Goal: Register for event/course

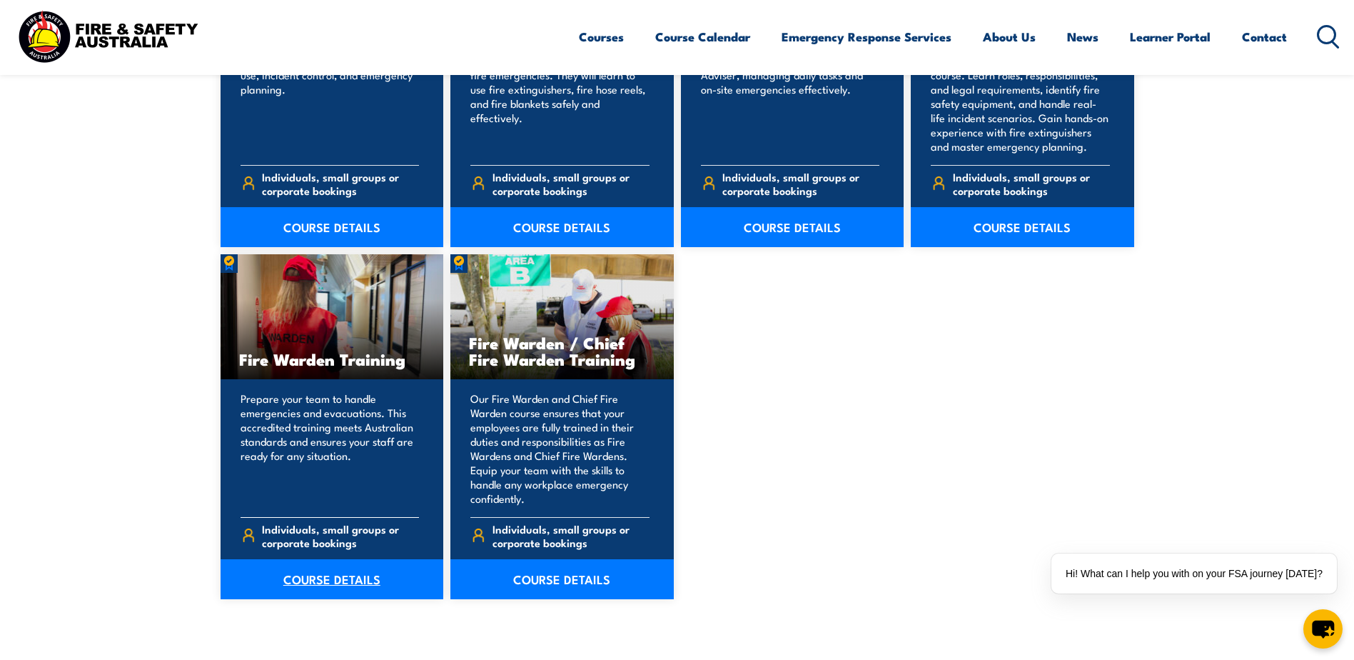
scroll to position [642, 0]
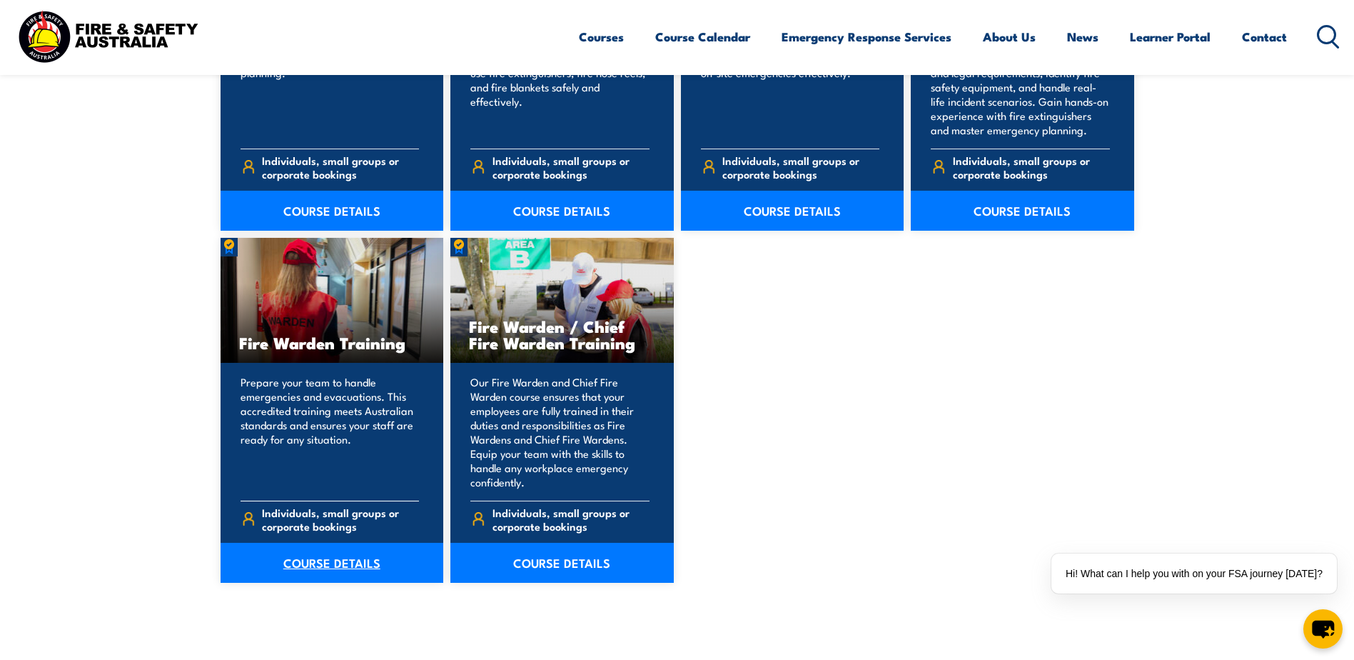
click at [326, 555] on link "COURSE DETAILS" at bounding box center [332, 563] width 223 height 40
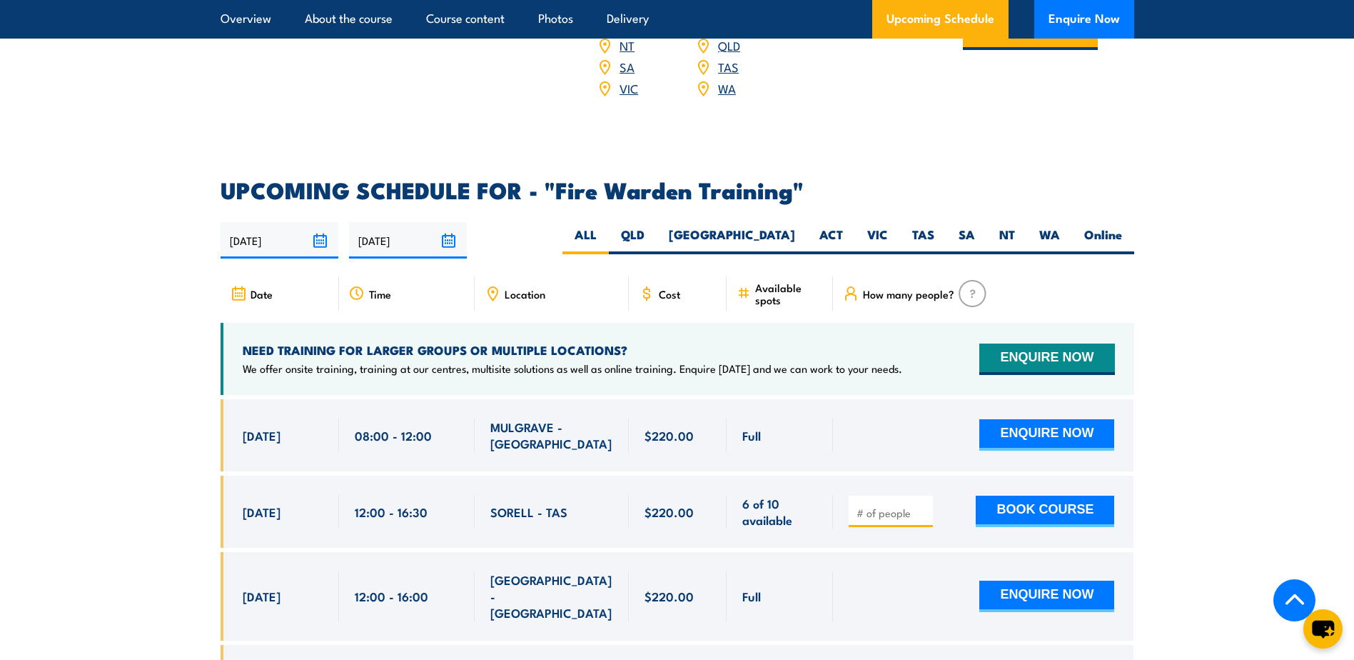
scroll to position [2498, 0]
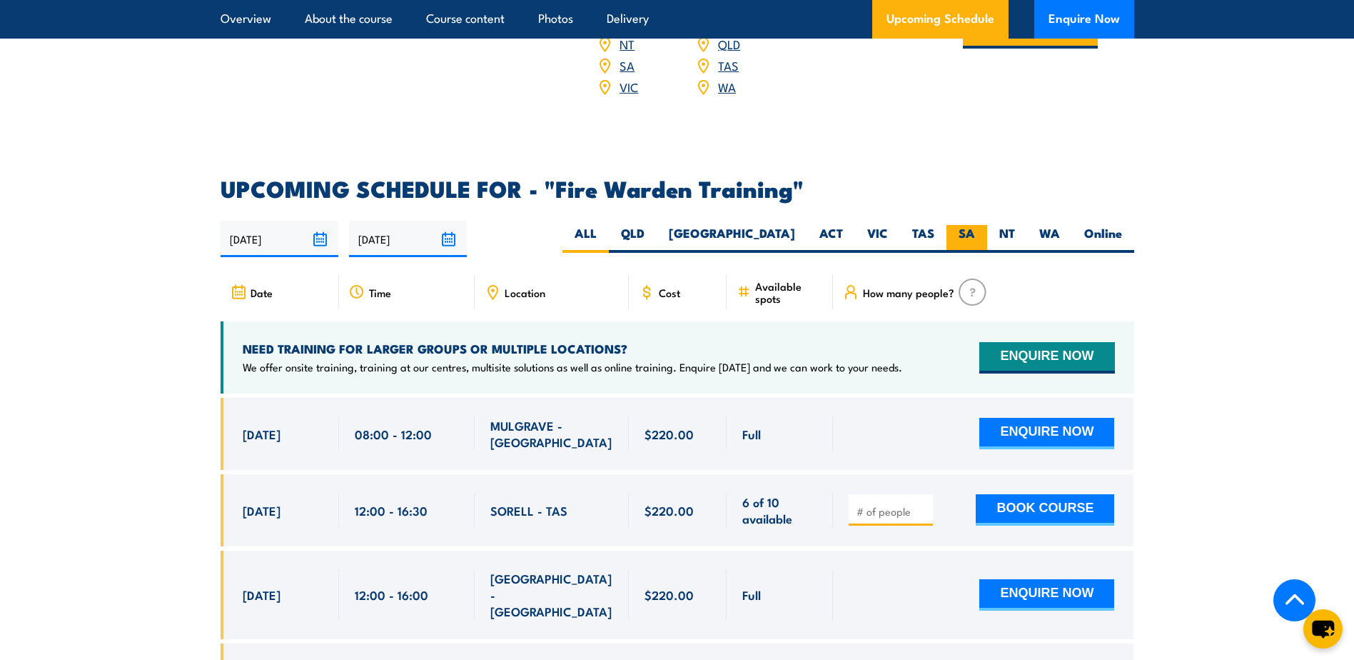
click at [967, 225] on label "SA" at bounding box center [967, 239] width 41 height 28
click at [975, 225] on input "SA" at bounding box center [979, 229] width 9 height 9
radio input "true"
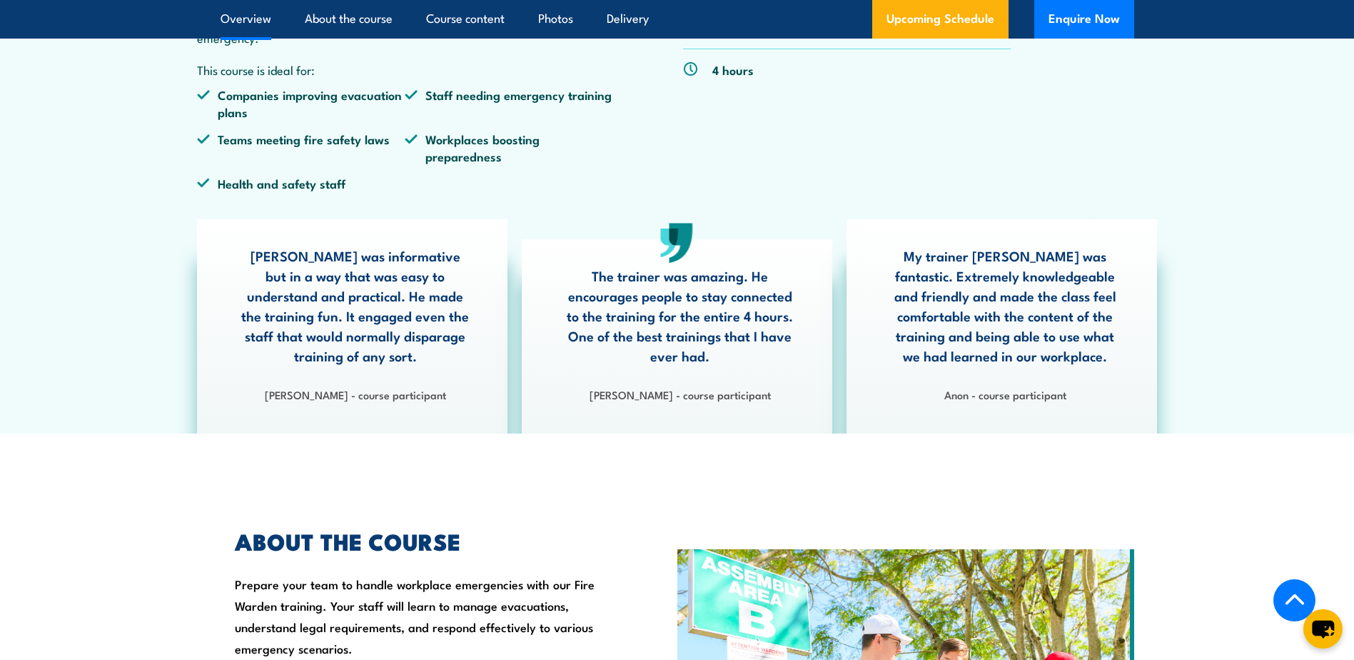
scroll to position [85, 0]
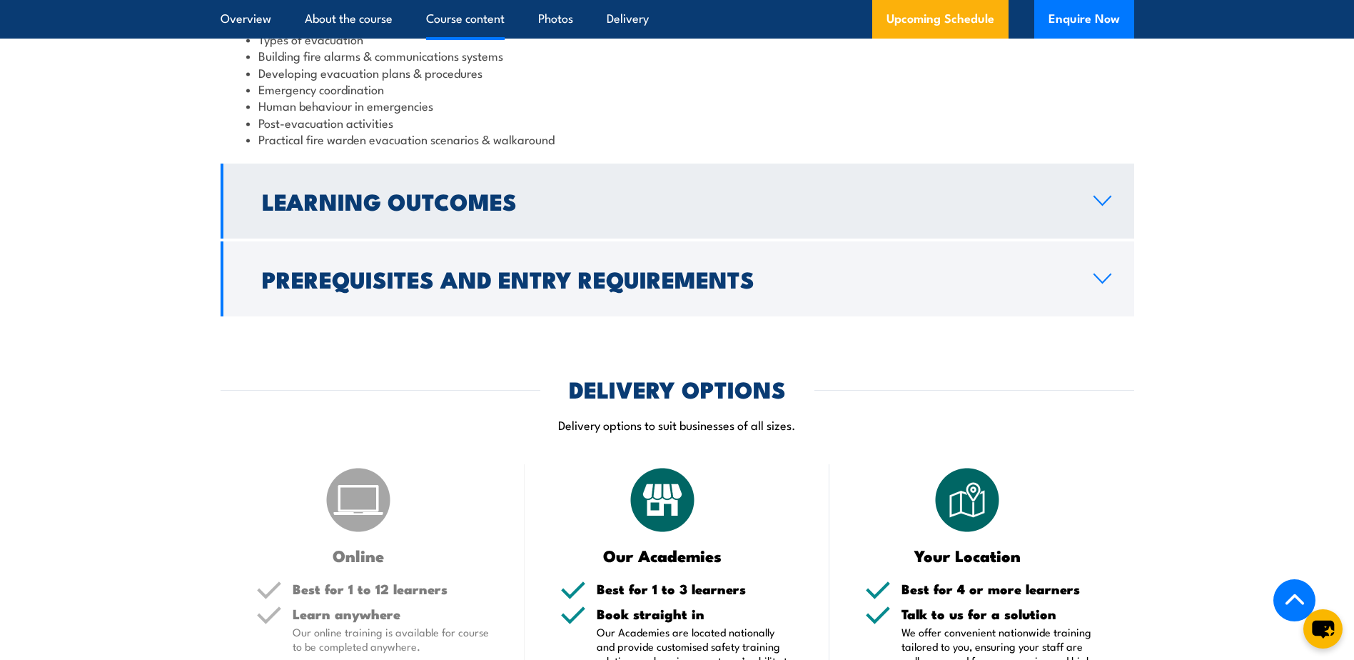
click at [522, 194] on h2 "Learning Outcomes" at bounding box center [666, 201] width 809 height 20
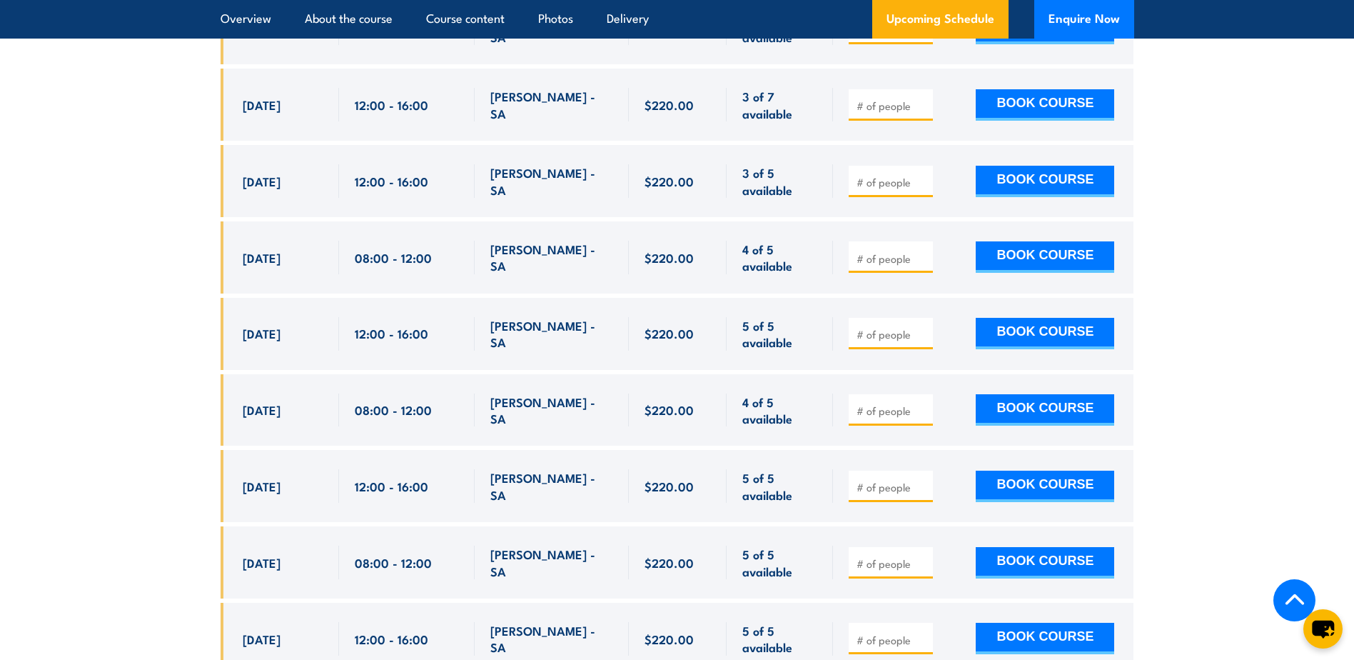
scroll to position [2641, 0]
